Goal: Navigation & Orientation: Find specific page/section

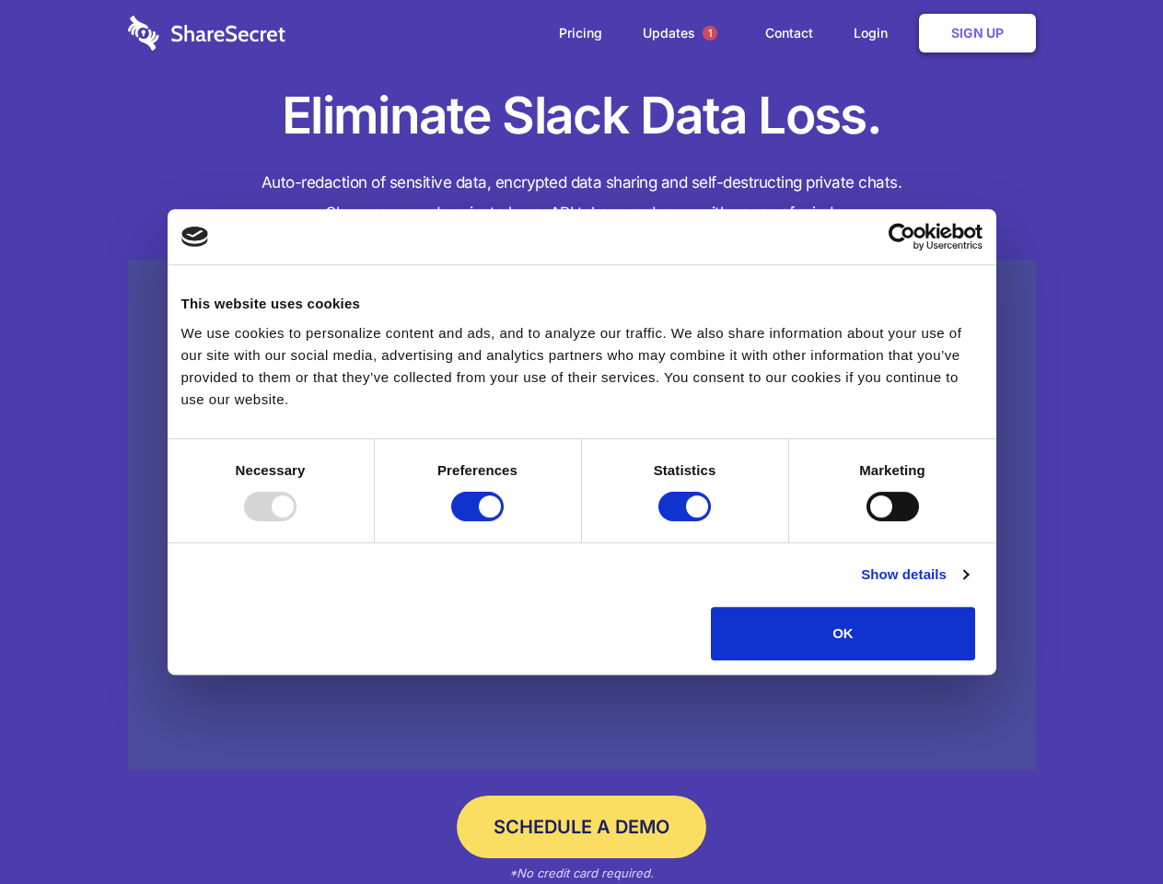
click at [296, 521] on div at bounding box center [270, 506] width 52 height 29
click at [504, 521] on input "Preferences" at bounding box center [477, 506] width 52 height 29
checkbox input "false"
click at [687, 521] on input "Statistics" at bounding box center [684, 506] width 52 height 29
checkbox input "false"
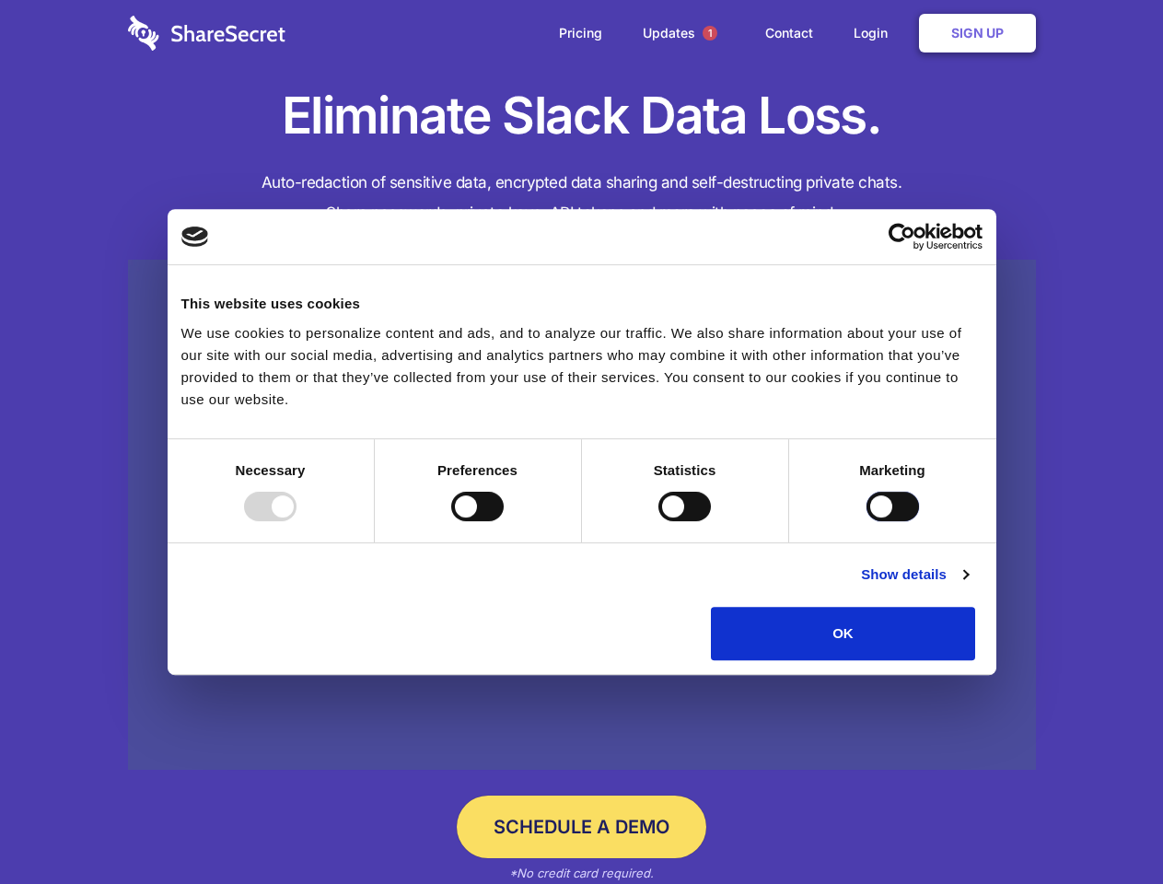
click at [866, 521] on input "Marketing" at bounding box center [892, 506] width 52 height 29
checkbox input "true"
click at [968, 586] on link "Show details" at bounding box center [914, 574] width 107 height 22
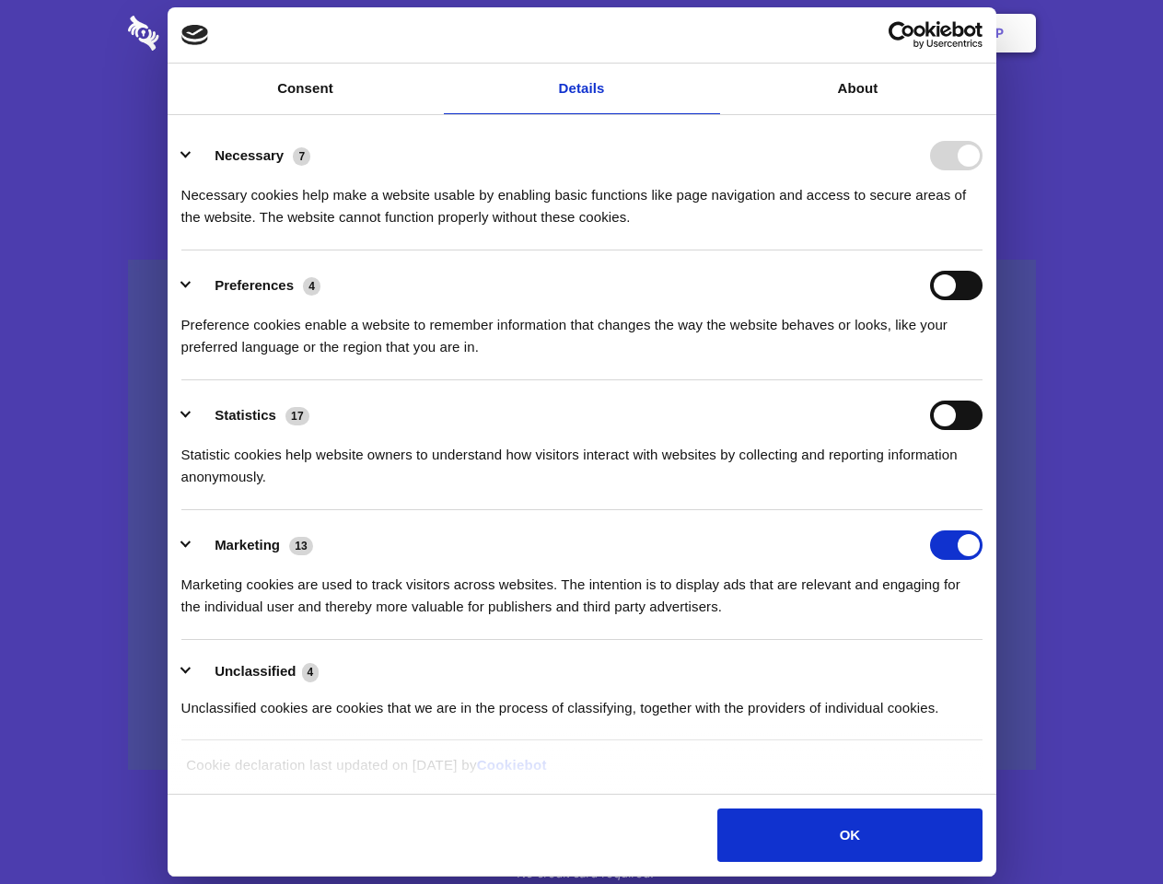
click at [982, 250] on li "Necessary 7 Necessary cookies help make a website usable by enabling basic func…" at bounding box center [581, 186] width 801 height 130
click at [709, 33] on span "1" at bounding box center [709, 33] width 15 height 15
